Goal: Information Seeking & Learning: Learn about a topic

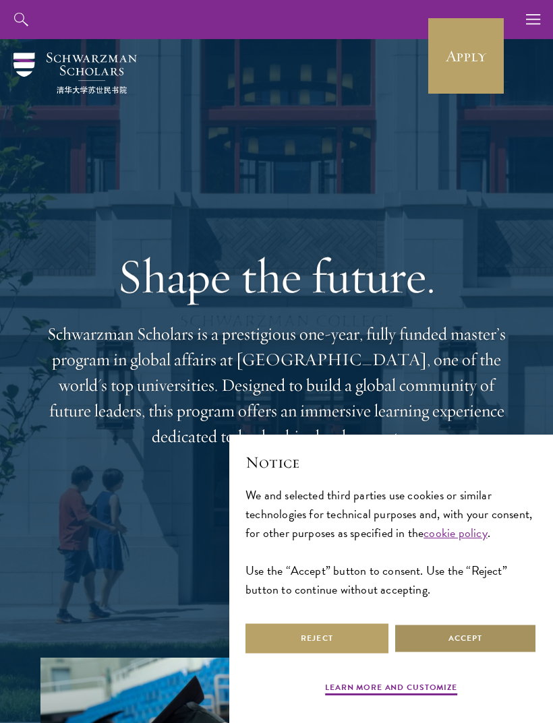
click at [434, 644] on button "Accept" at bounding box center [465, 639] width 143 height 30
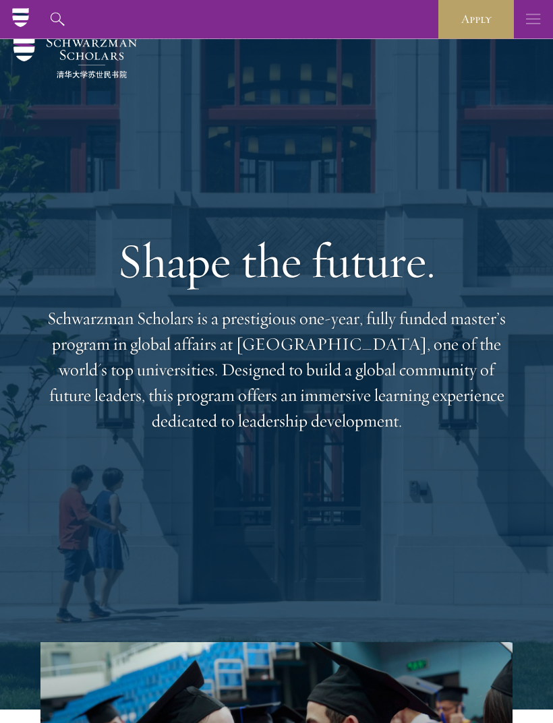
click at [528, 22] on icon "button" at bounding box center [533, 19] width 15 height 39
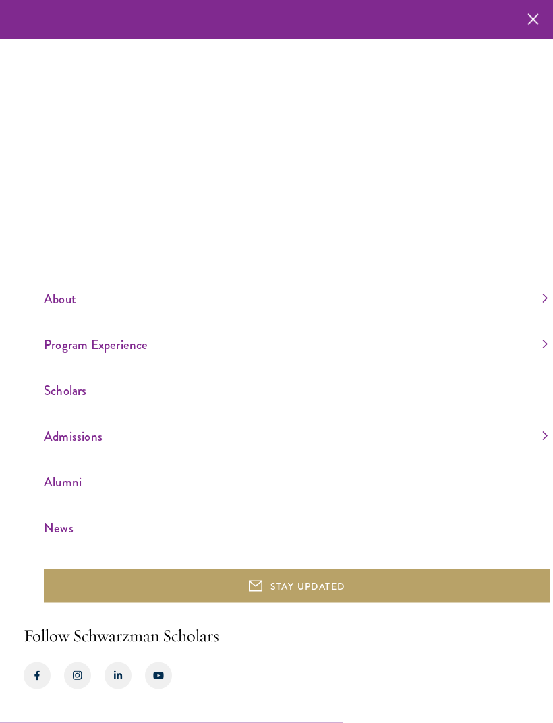
scroll to position [16, 0]
click at [79, 448] on link "Admissions" at bounding box center [296, 436] width 504 height 22
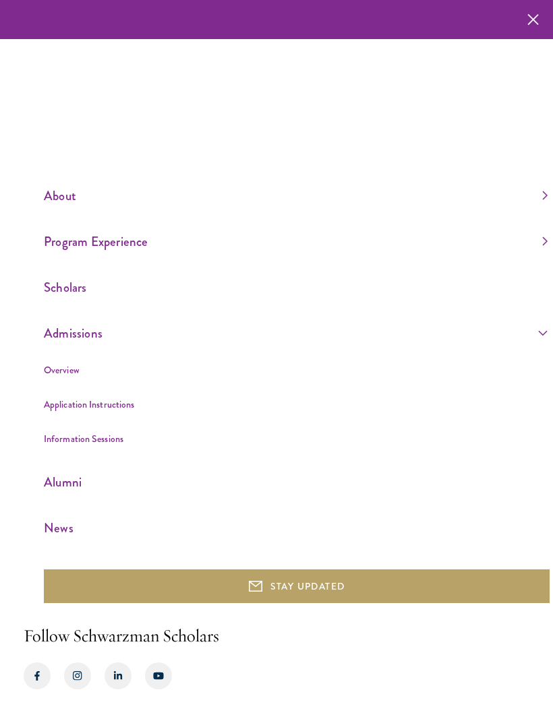
click at [103, 411] on link "Application Instructions" at bounding box center [89, 404] width 90 height 13
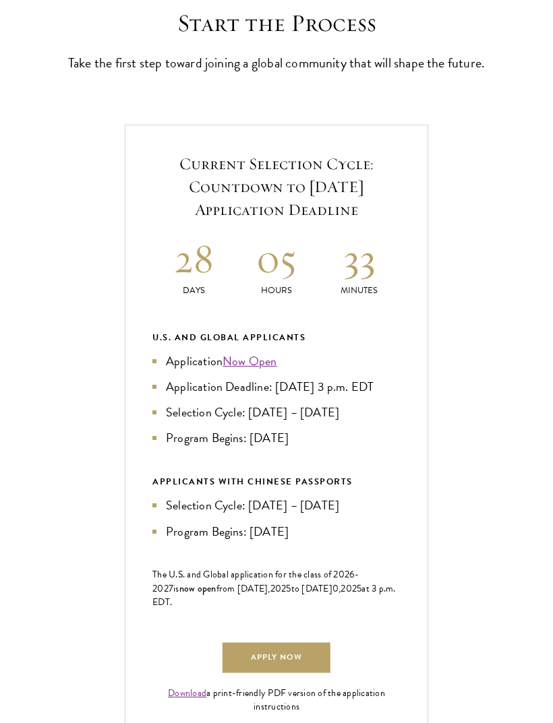
scroll to position [388, 0]
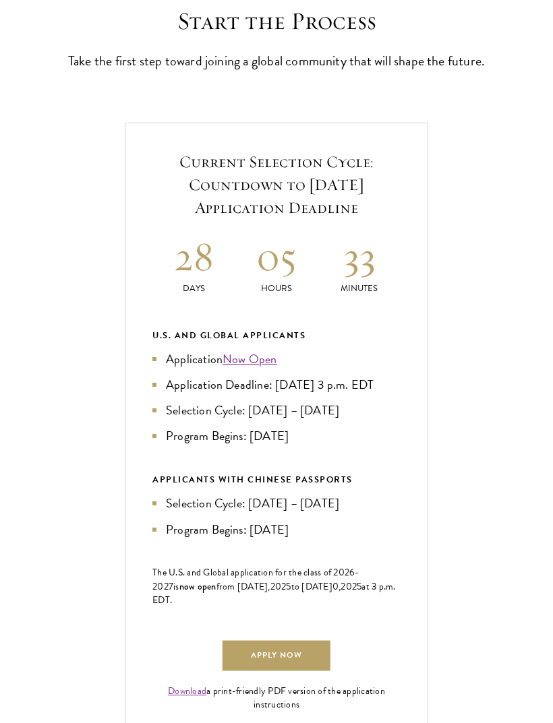
click at [254, 368] on link "Now Open" at bounding box center [249, 359] width 55 height 18
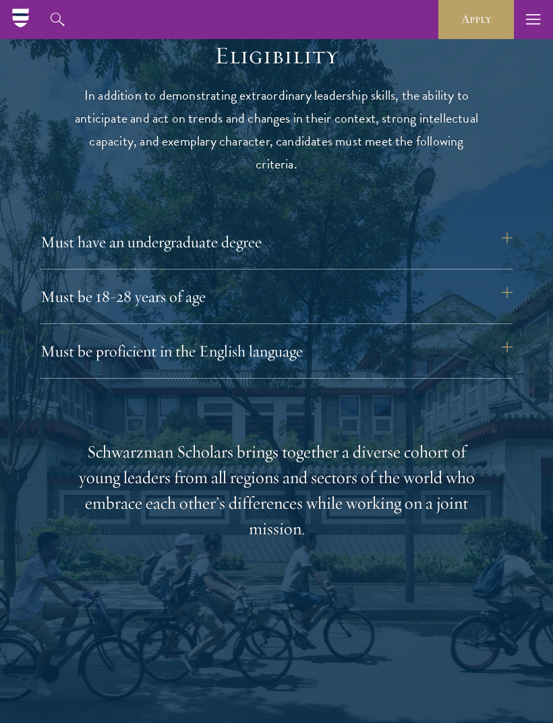
scroll to position [1550, 0]
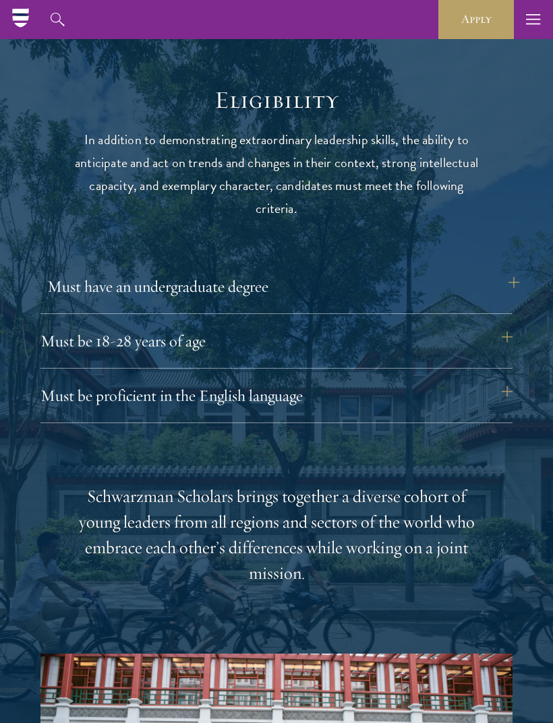
click at [506, 281] on button "Must have an undergraduate degree" at bounding box center [283, 286] width 472 height 32
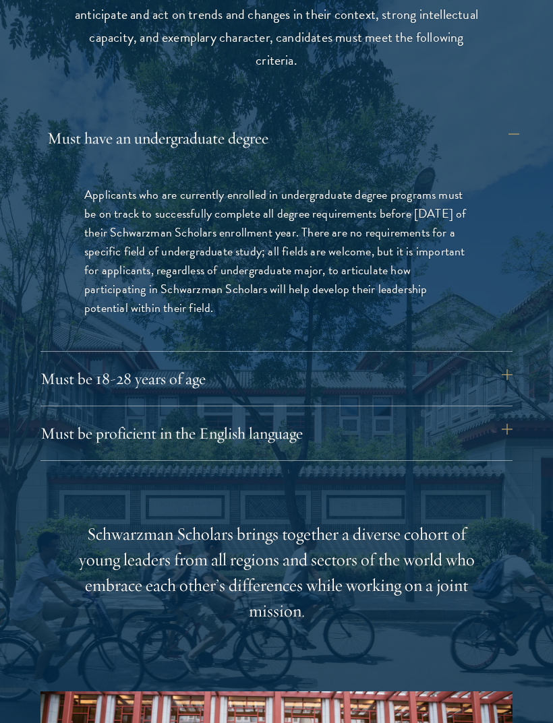
scroll to position [1697, 0]
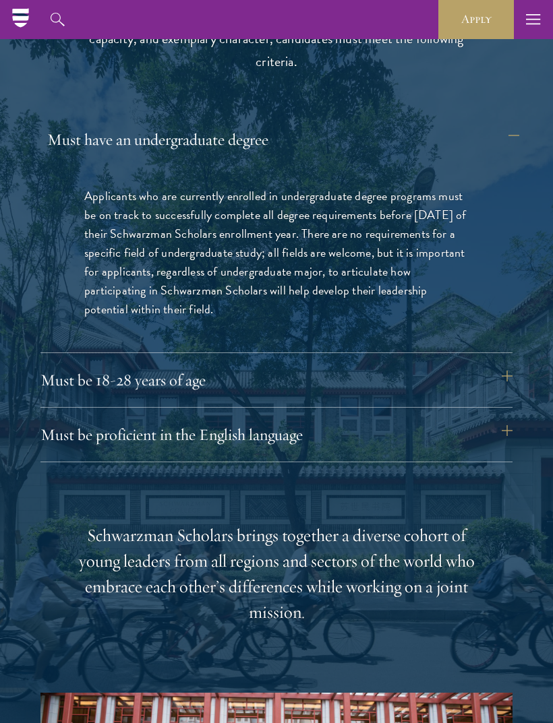
click at [506, 129] on button "Must have an undergraduate degree" at bounding box center [283, 139] width 472 height 32
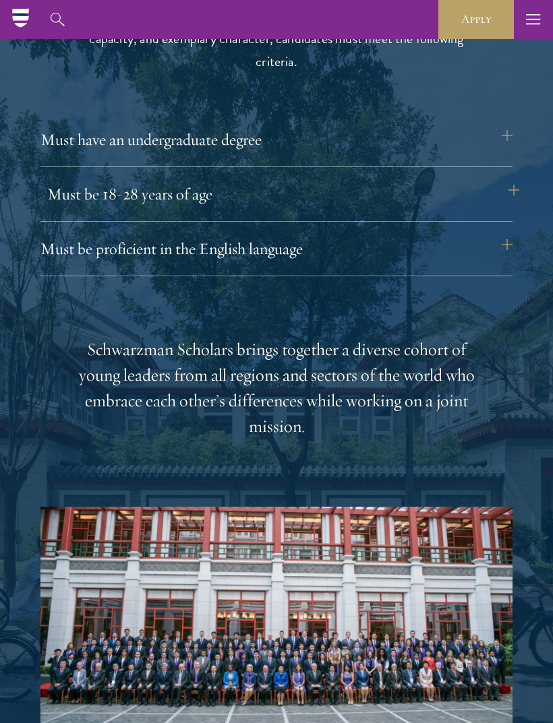
click at [491, 191] on button "Must be 18-28 years of age" at bounding box center [283, 194] width 472 height 32
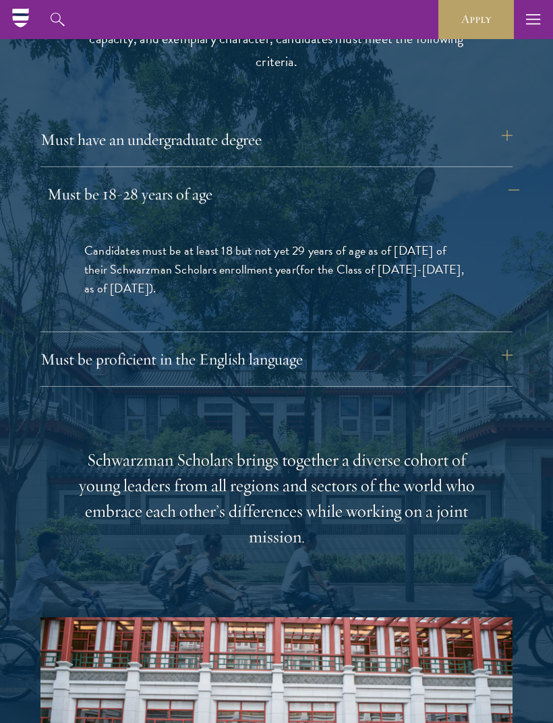
click at [511, 189] on button "Must be 18-28 years of age" at bounding box center [283, 194] width 472 height 32
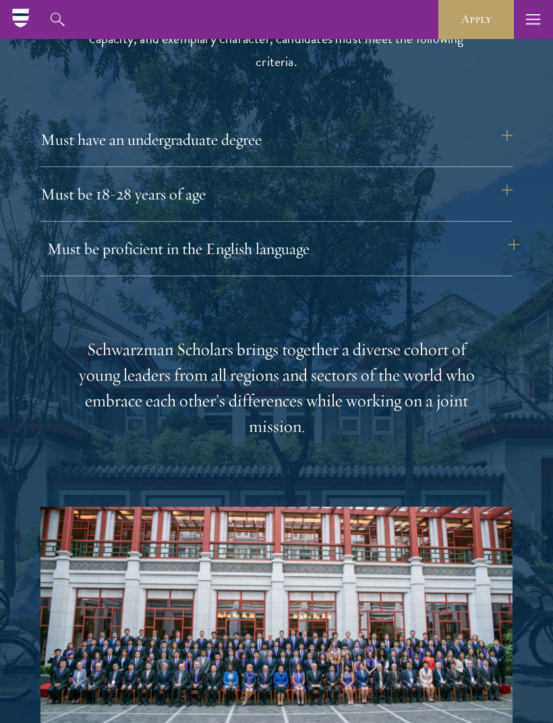
click at [497, 237] on button "Must be proficient in the English language" at bounding box center [283, 249] width 472 height 32
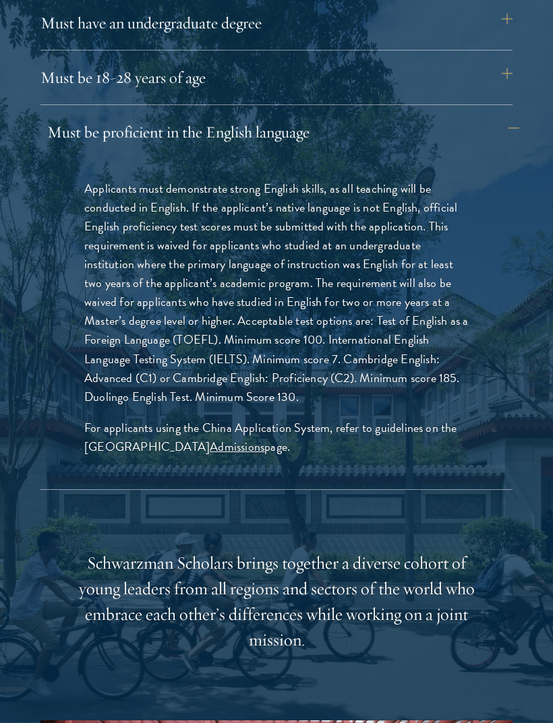
scroll to position [1813, 0]
click at [510, 124] on button "Must be proficient in the English language" at bounding box center [283, 132] width 472 height 32
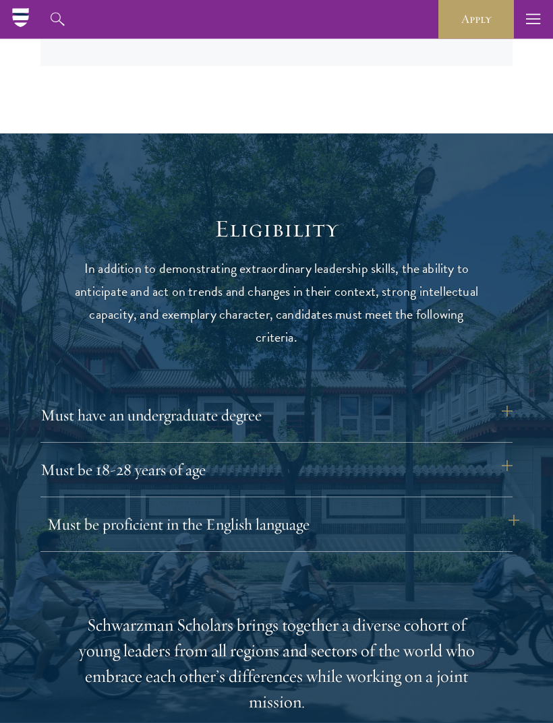
scroll to position [1421, 0]
